Goal: Task Accomplishment & Management: Manage account settings

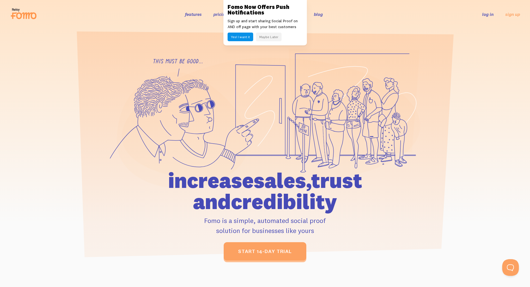
click at [185, 13] on link "features" at bounding box center [193, 14] width 17 height 6
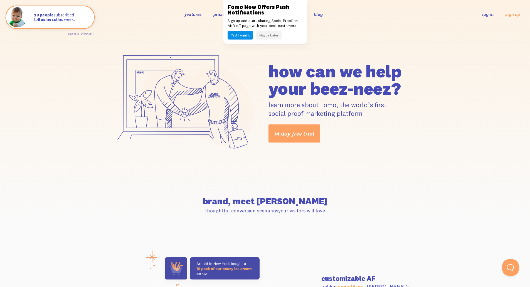
click at [489, 14] on link "log in" at bounding box center [487, 14] width 11 height 6
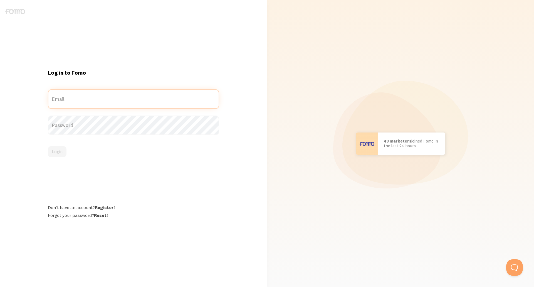
type input "[PERSON_NAME][EMAIL_ADDRESS][DOMAIN_NAME]"
click at [117, 125] on div "Password" at bounding box center [133, 124] width 171 height 19
click at [181, 123] on label "Password" at bounding box center [133, 119] width 171 height 9
click at [53, 153] on button "Login" at bounding box center [57, 151] width 19 height 11
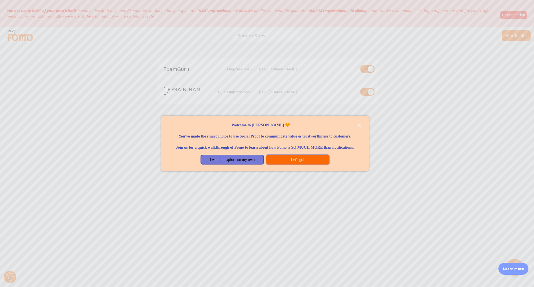
click at [314, 162] on button "Let's go!" at bounding box center [297, 160] width 63 height 10
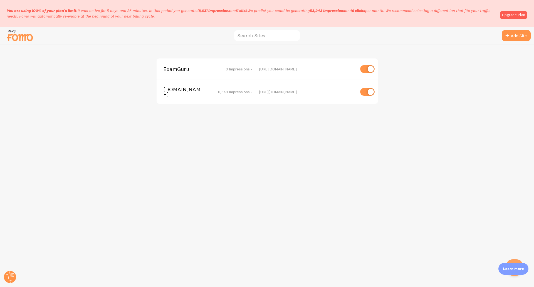
drag, startPoint x: 264, startPoint y: 91, endPoint x: 221, endPoint y: 92, distance: 43.2
click at [264, 91] on div "https://comquestmed.com" at bounding box center [307, 91] width 96 height 5
click at [221, 92] on span "8,643 Impressions -" at bounding box center [235, 91] width 35 height 5
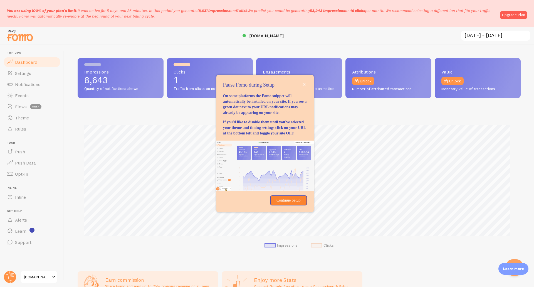
scroll to position [146, 439]
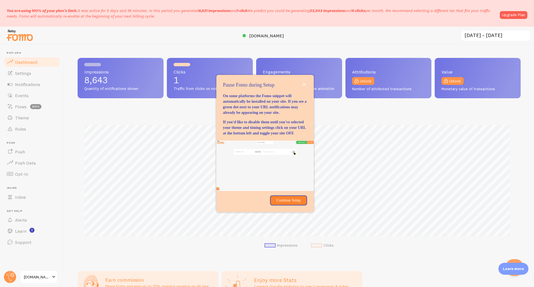
click at [440, 275] on div "Impressions 8,643 Quantity of notifications shown Clicks 1 Traffic from clicks …" at bounding box center [299, 166] width 470 height 242
click at [291, 203] on p "Continue Setup" at bounding box center [289, 201] width 30 height 6
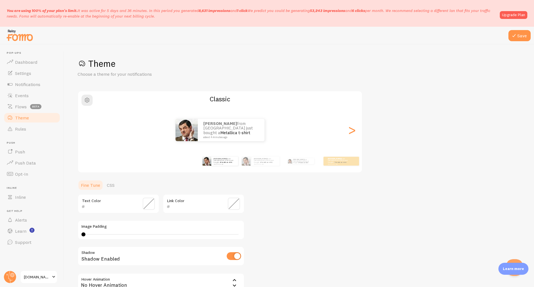
drag, startPoint x: 248, startPoint y: 77, endPoint x: 245, endPoint y: 76, distance: 2.9
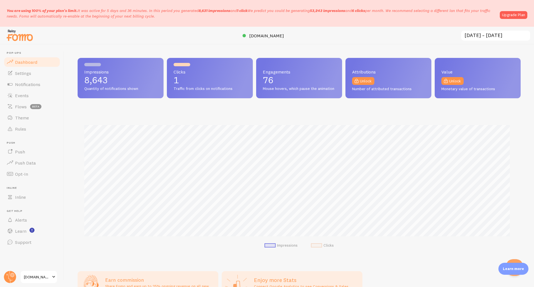
scroll to position [146, 439]
click at [502, 34] on input "2025-07-14 ~ 2025-08-13" at bounding box center [496, 35] width 70 height 11
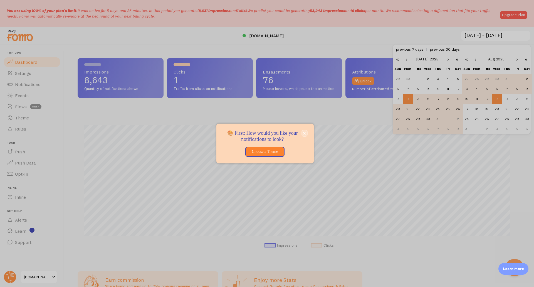
click at [304, 133] on icon "close," at bounding box center [304, 133] width 3 height 3
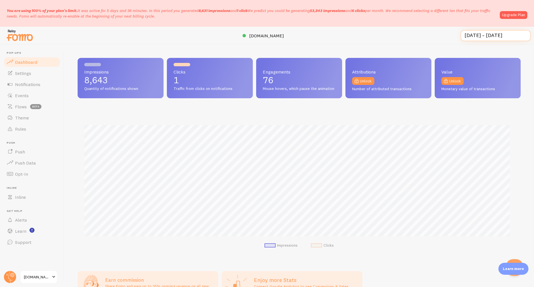
drag, startPoint x: 500, startPoint y: 30, endPoint x: 422, endPoint y: 83, distance: 94.2
click at [500, 30] on input "2025-07-14 ~ 2025-08-13" at bounding box center [496, 35] width 70 height 11
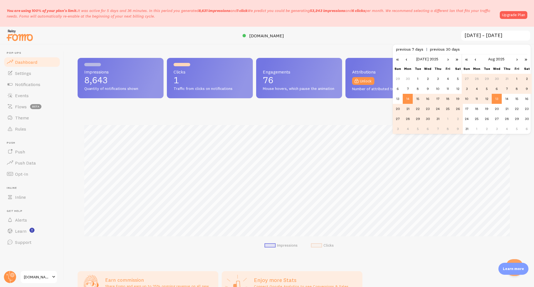
click at [406, 60] on link "‹" at bounding box center [406, 58] width 8 height 9
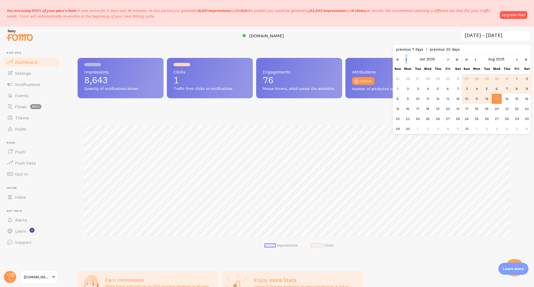
click at [406, 60] on link "‹" at bounding box center [406, 58] width 8 height 9
click at [437, 79] on td "1" at bounding box center [438, 79] width 10 height 10
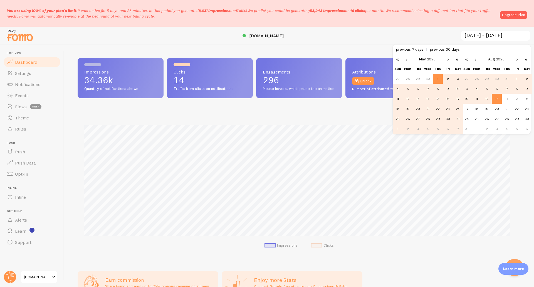
click at [496, 98] on td "13" at bounding box center [497, 99] width 10 height 10
click at [442, 265] on div "Impressions 34.36k Quantity of notifications shown Clicks 14 Traffic from click…" at bounding box center [299, 166] width 470 height 242
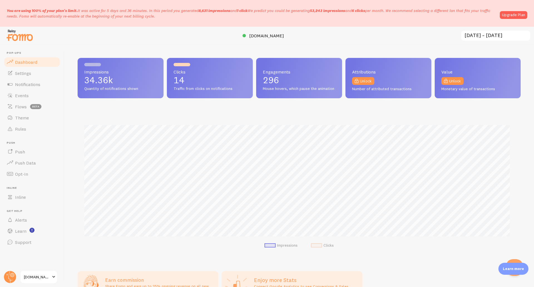
click at [487, 31] on input "2025-05-01 ~ 2025-08-13" at bounding box center [496, 35] width 70 height 11
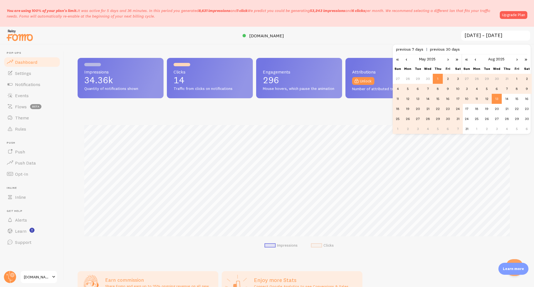
click at [407, 60] on link "‹" at bounding box center [406, 58] width 8 height 9
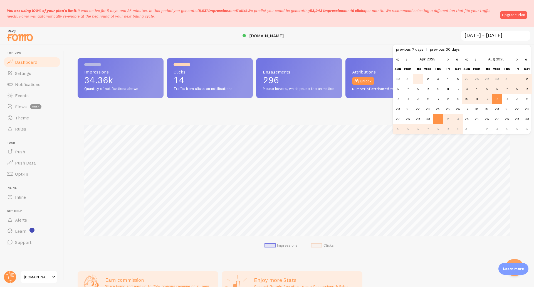
click at [418, 79] on td "1" at bounding box center [418, 79] width 10 height 10
type input "2025-04-01 ~ 2025-08-13"
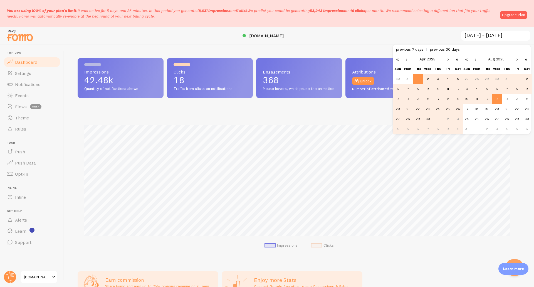
click at [444, 266] on div "Impressions 42.48k Quantity of notifications shown Clicks 18 Traffic from click…" at bounding box center [299, 166] width 470 height 242
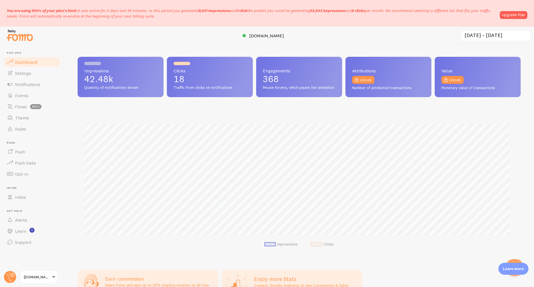
scroll to position [0, 0]
